Goal: Transaction & Acquisition: Purchase product/service

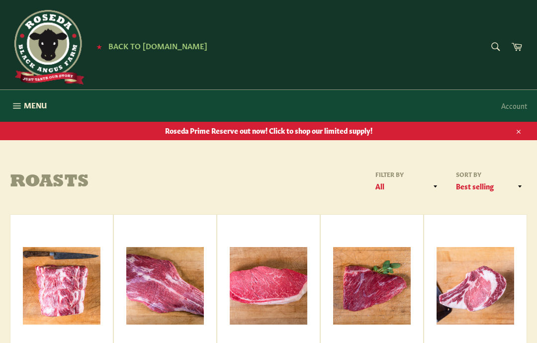
click at [20, 106] on icon "button" at bounding box center [16, 105] width 11 height 11
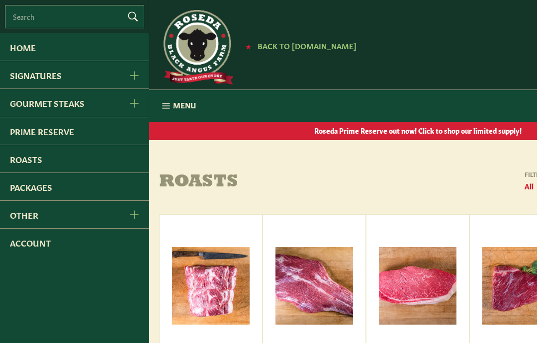
click at [117, 103] on link "Gourmet Steaks" at bounding box center [59, 102] width 118 height 27
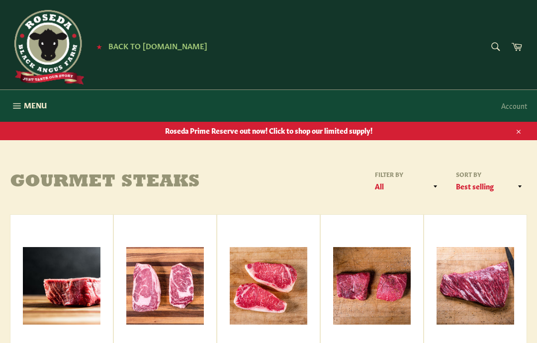
click at [29, 105] on span "Menu" at bounding box center [35, 105] width 23 height 10
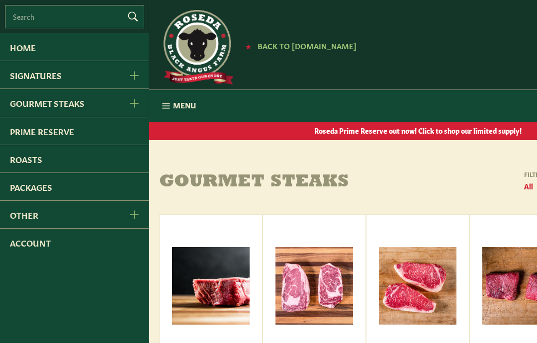
click at [141, 80] on button "Signatures Menu" at bounding box center [133, 74] width 31 height 27
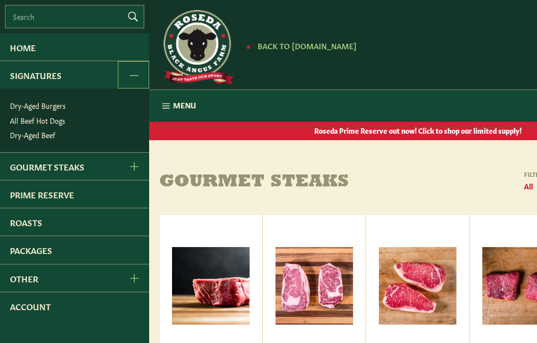
click at [82, 194] on link "Prime Reserve" at bounding box center [74, 194] width 149 height 27
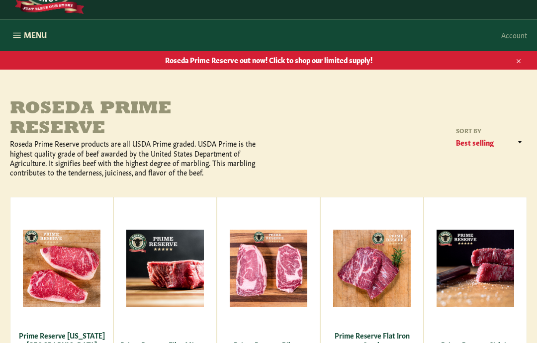
scroll to position [71, 0]
click at [166, 281] on span "View" at bounding box center [165, 284] width 64 height 25
